Goal: Task Accomplishment & Management: Use online tool/utility

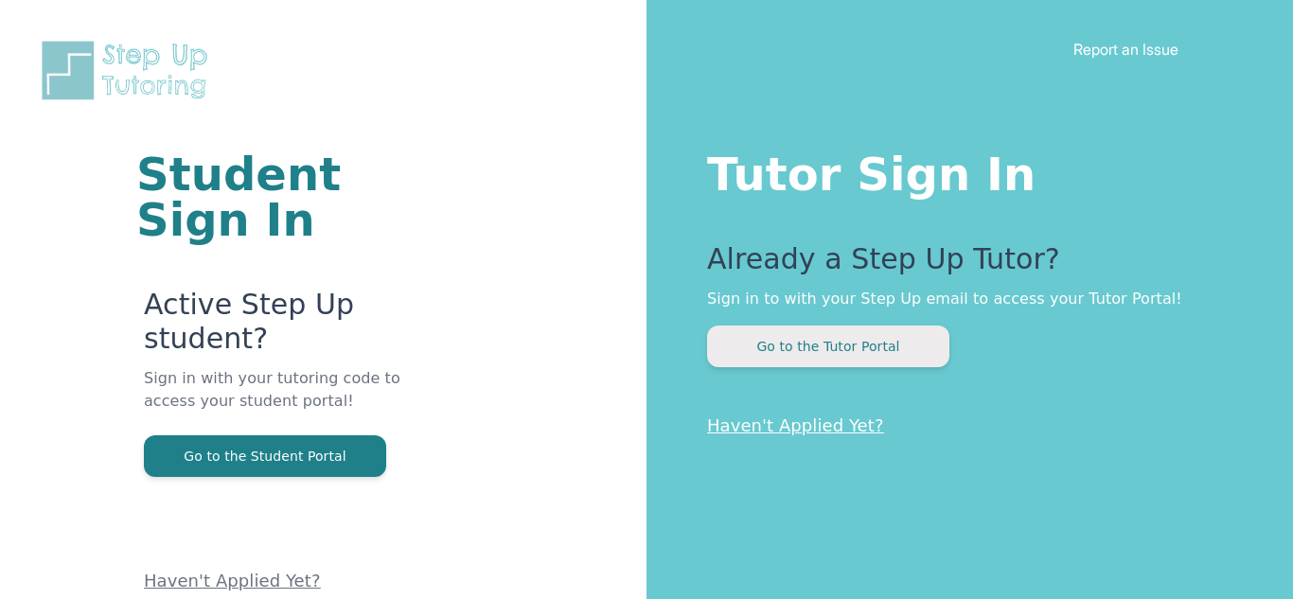
click at [780, 341] on button "Go to the Tutor Portal" at bounding box center [828, 347] width 242 height 42
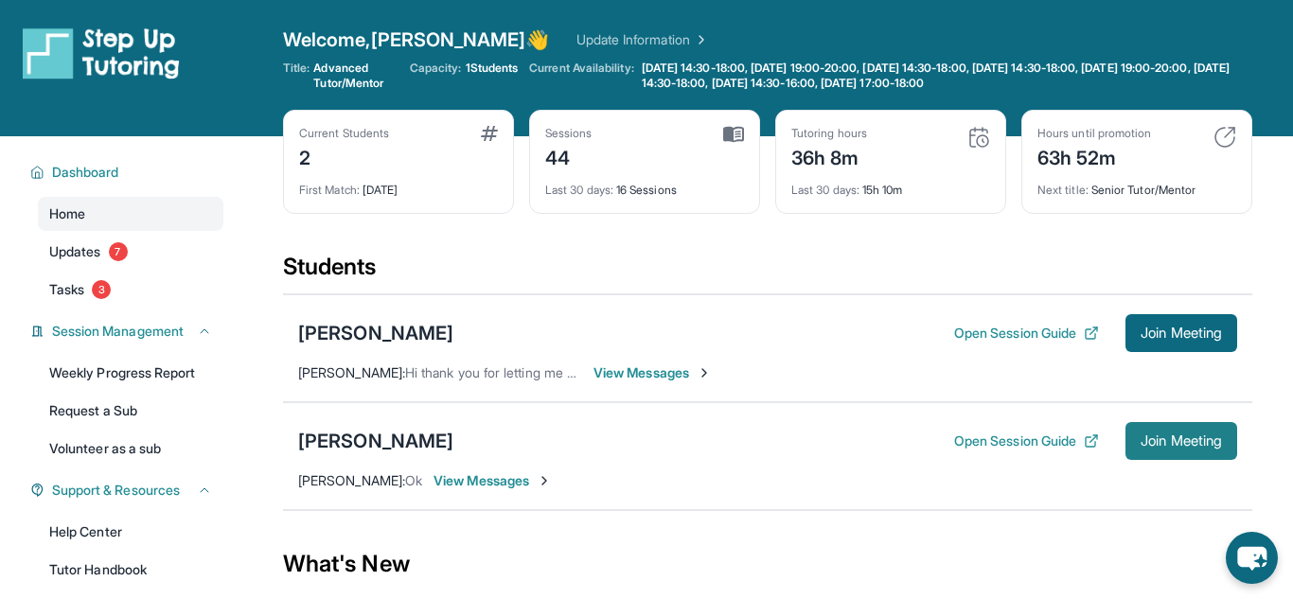
click at [1213, 436] on span "Join Meeting" at bounding box center [1181, 440] width 81 height 11
